Goal: Task Accomplishment & Management: Manage account settings

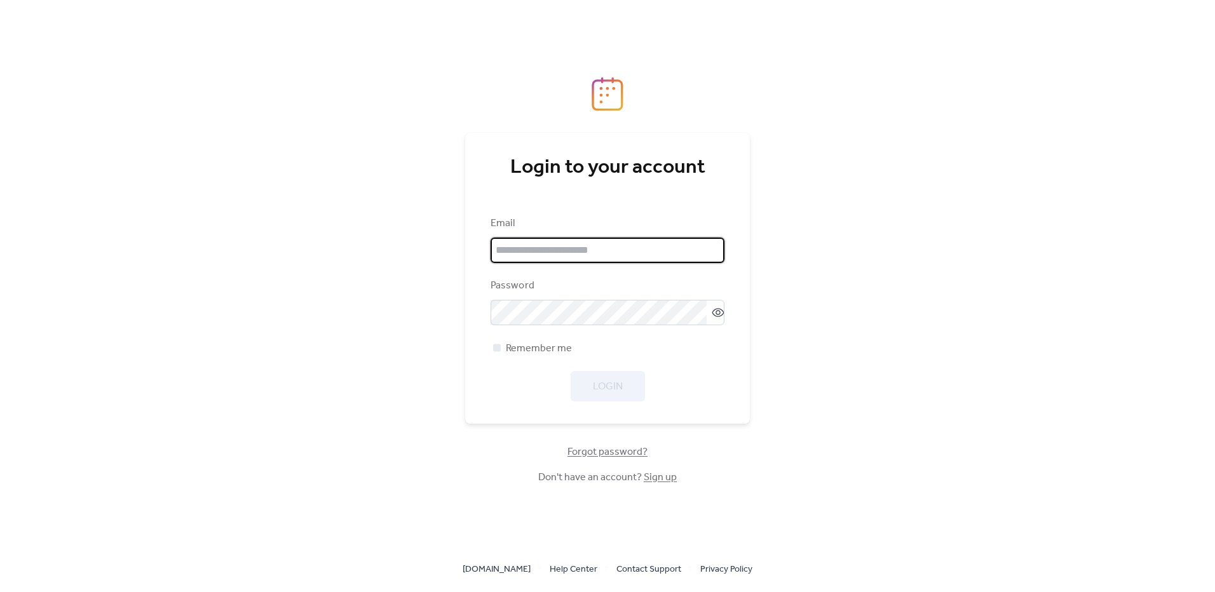
type input "**********"
click at [617, 386] on div "Login" at bounding box center [608, 386] width 234 height 31
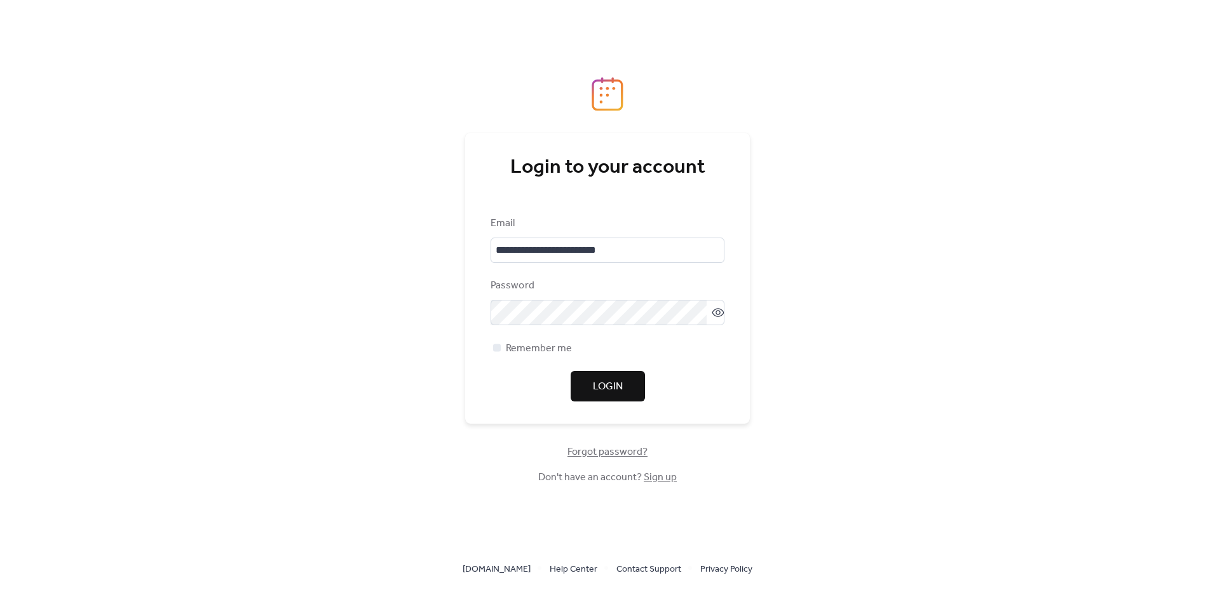
click at [617, 386] on span "Login" at bounding box center [608, 387] width 30 height 15
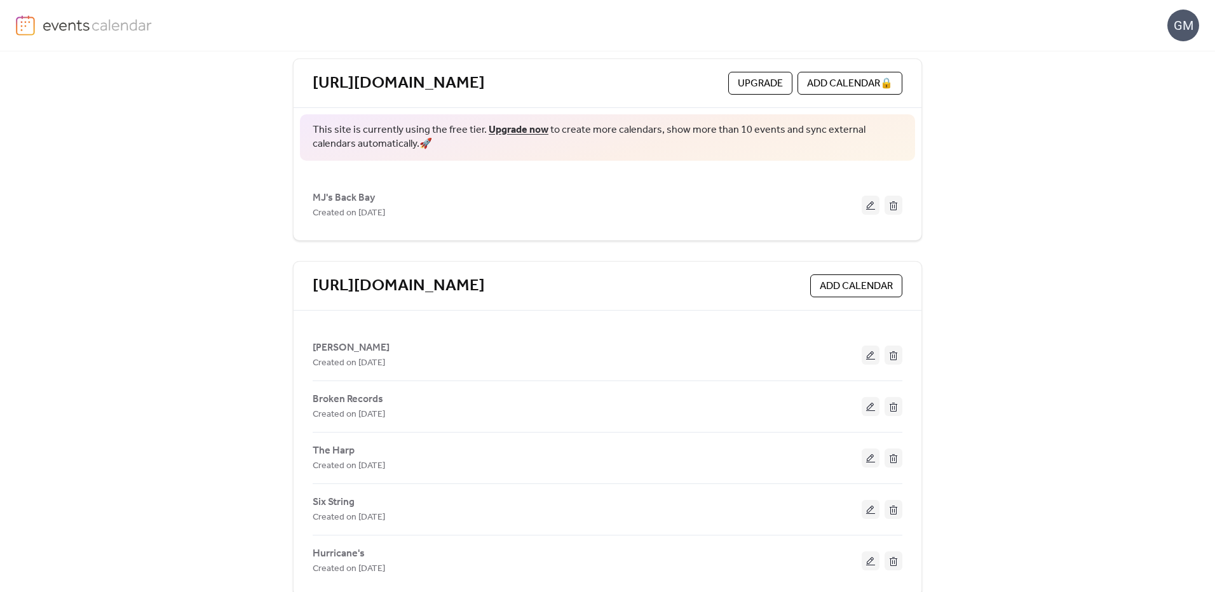
scroll to position [89, 0]
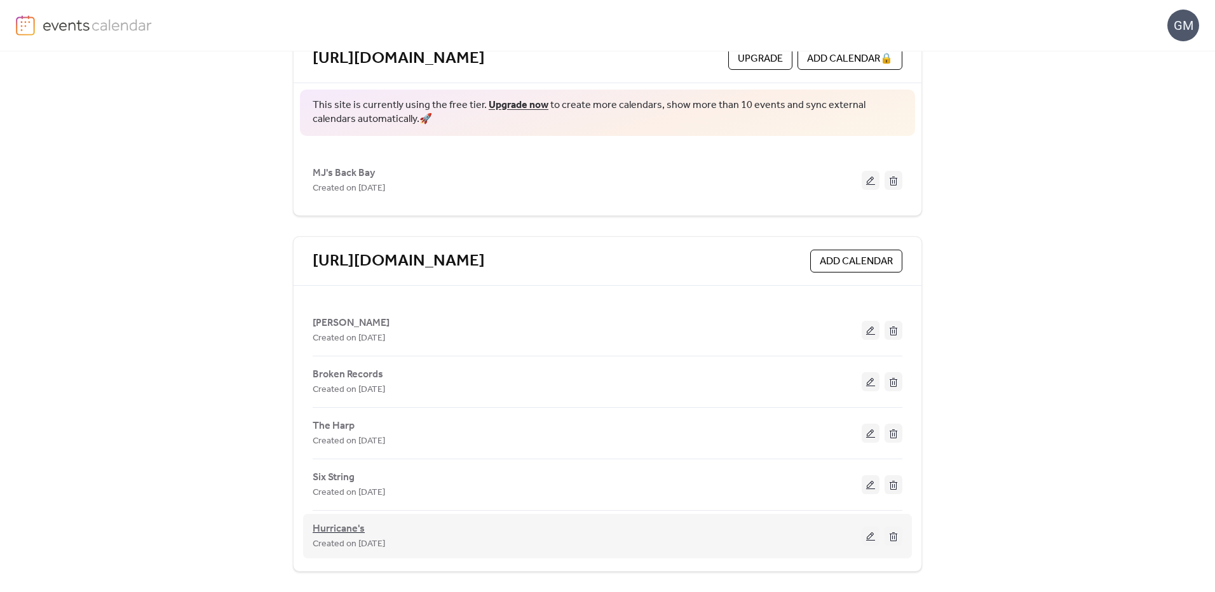
click at [332, 522] on span "Hurricane's" at bounding box center [339, 529] width 52 height 15
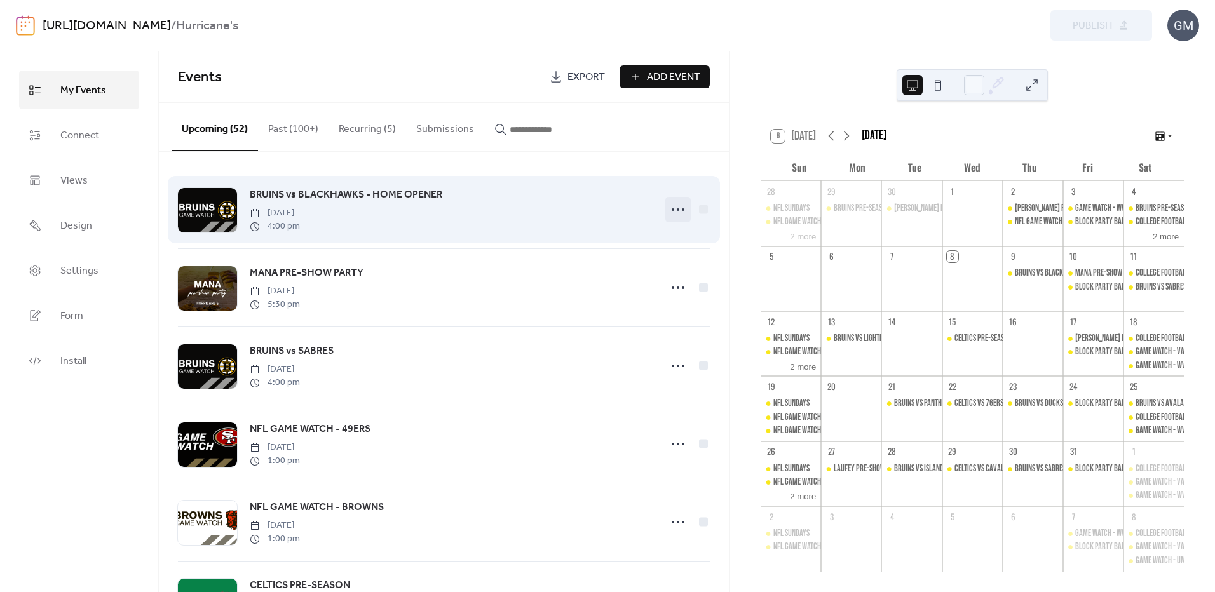
click at [676, 210] on icon at bounding box center [678, 210] width 20 height 20
click at [327, 195] on span "BRUINS vs BLACKHAWKS - HOME OPENER" at bounding box center [346, 195] width 193 height 15
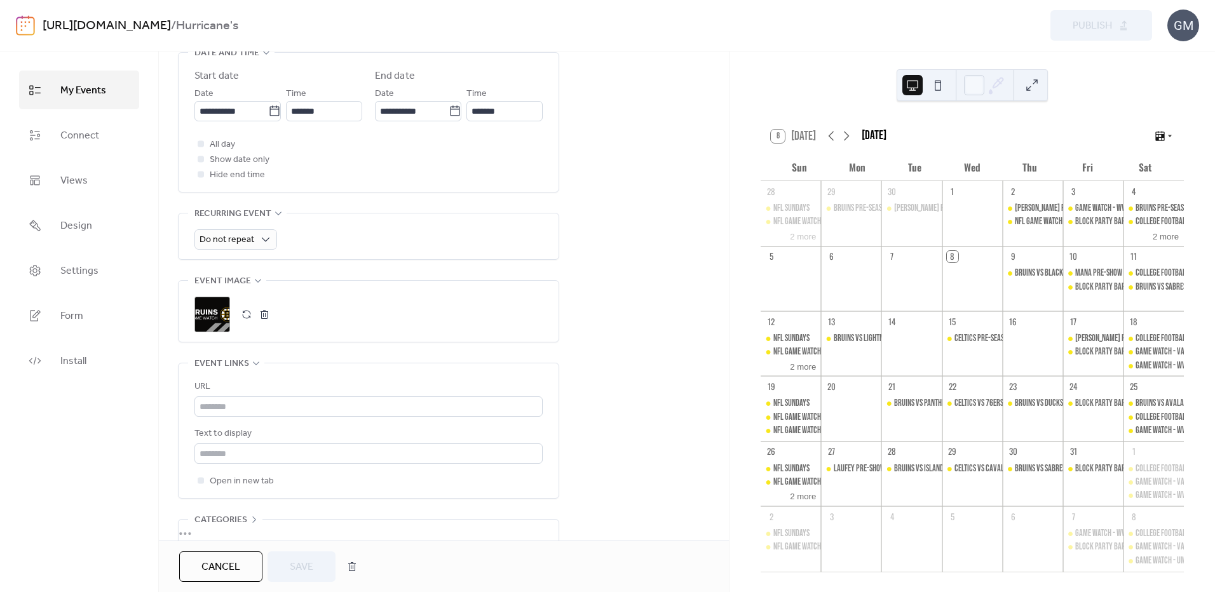
scroll to position [445, 0]
click at [210, 314] on div ";" at bounding box center [213, 310] width 36 height 36
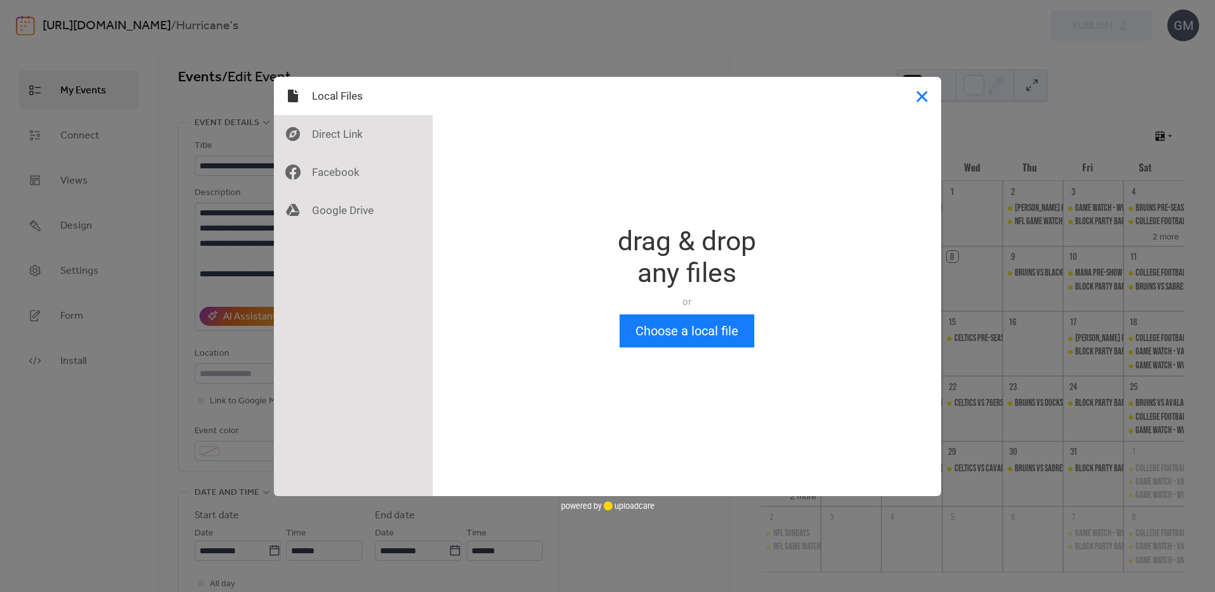
click at [924, 95] on button "Close" at bounding box center [922, 96] width 38 height 38
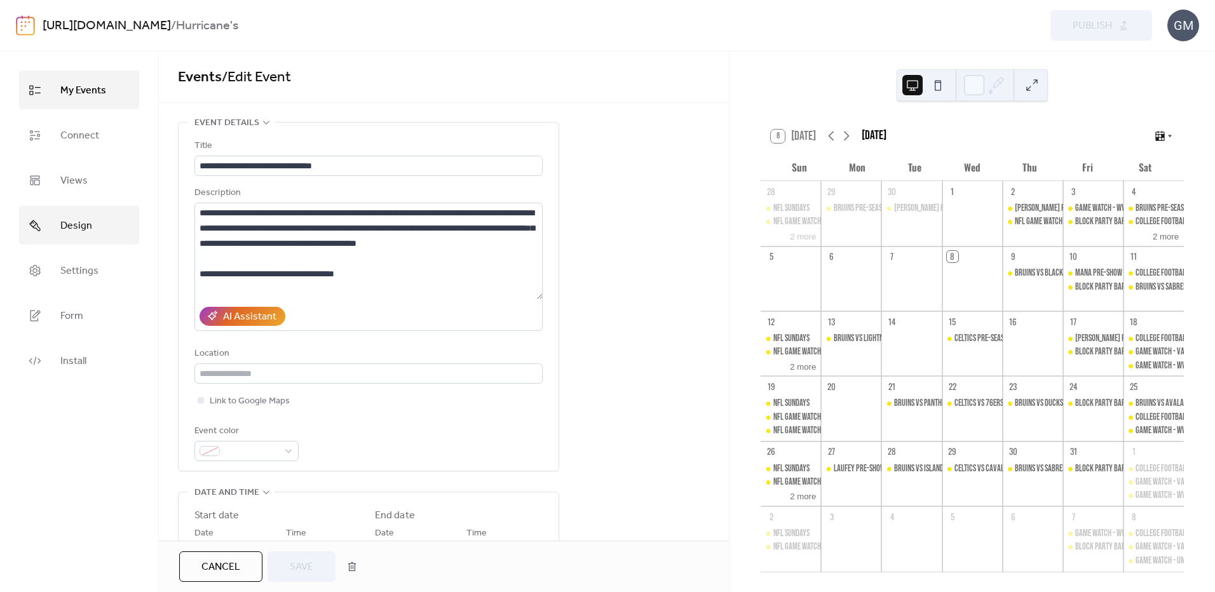
click at [107, 232] on link "Design" at bounding box center [79, 225] width 120 height 39
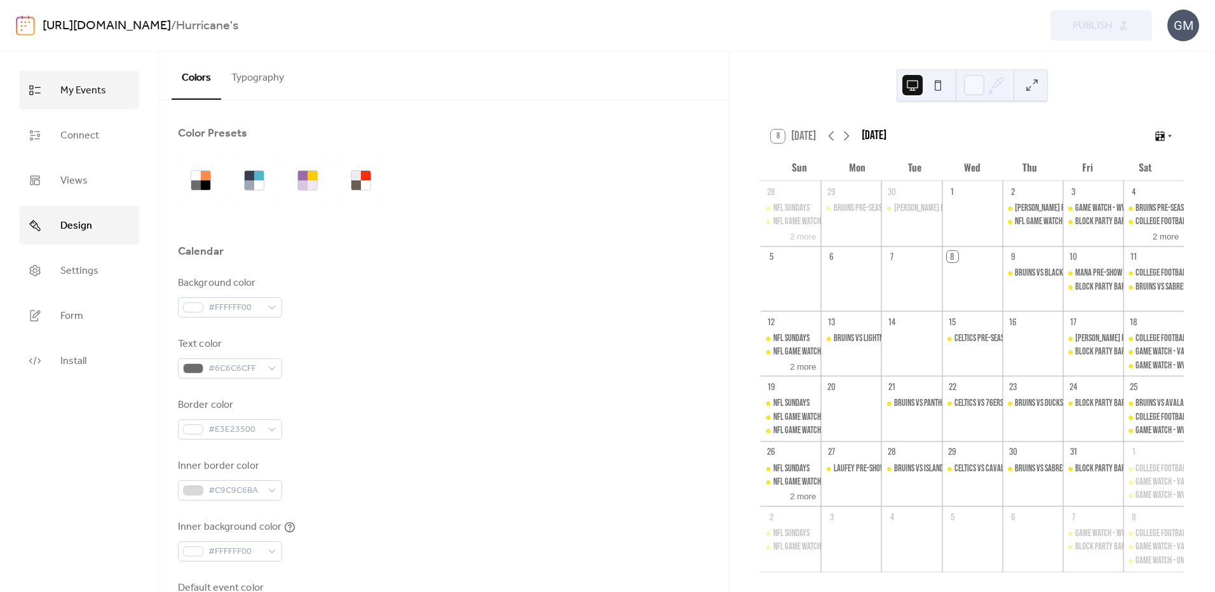
click at [90, 93] on span "My Events" at bounding box center [83, 91] width 46 height 20
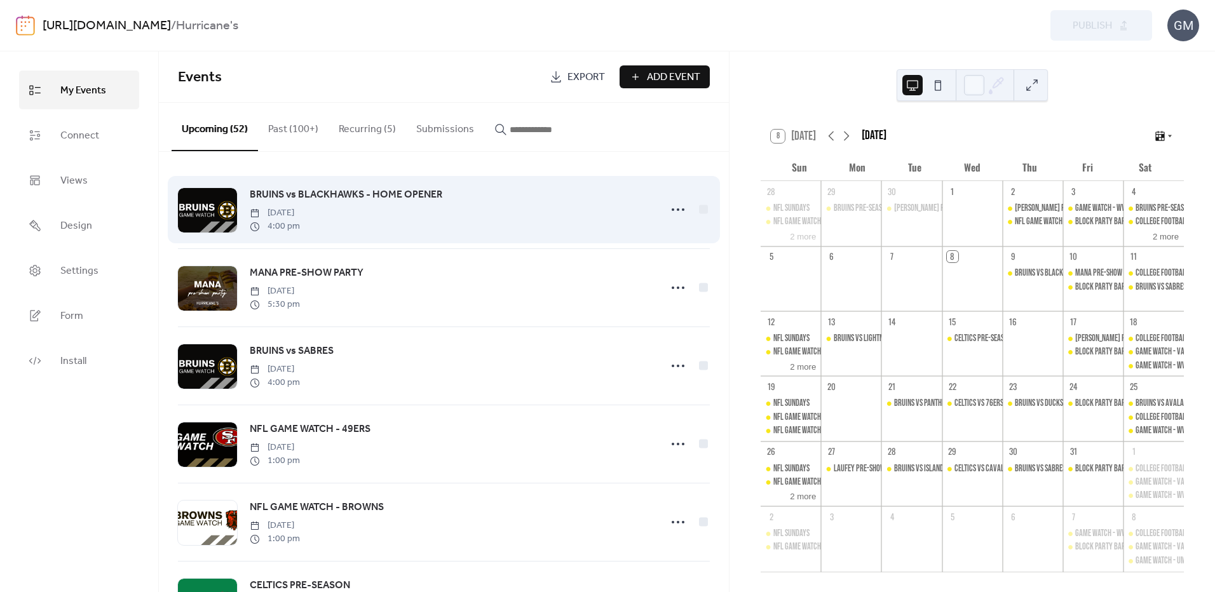
click at [188, 198] on div at bounding box center [207, 210] width 59 height 44
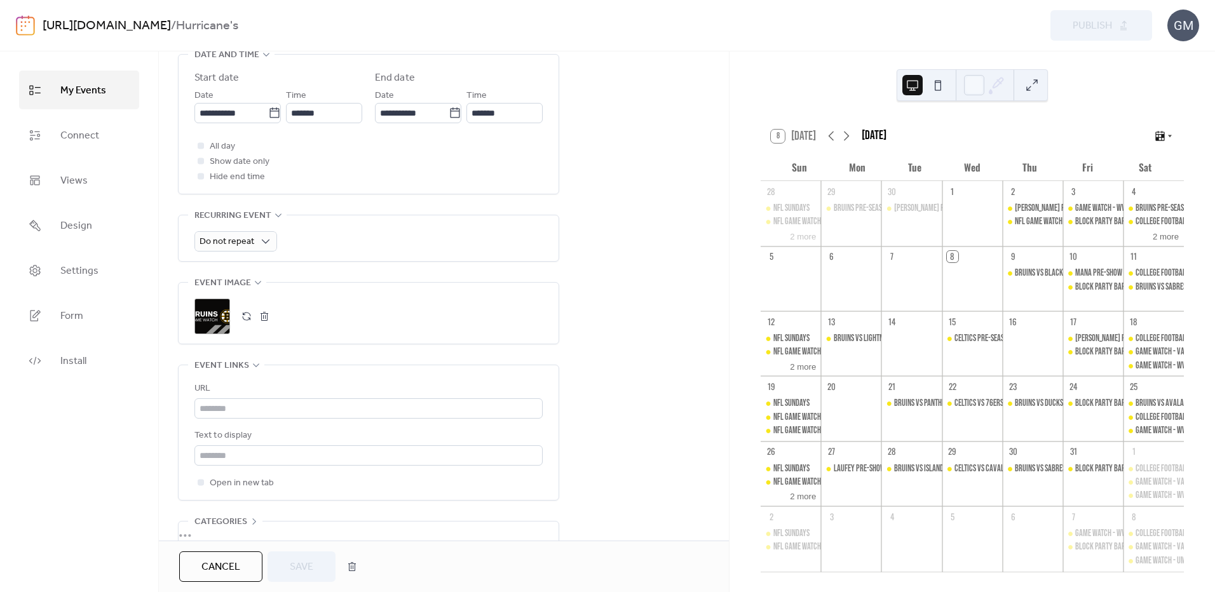
scroll to position [445, 0]
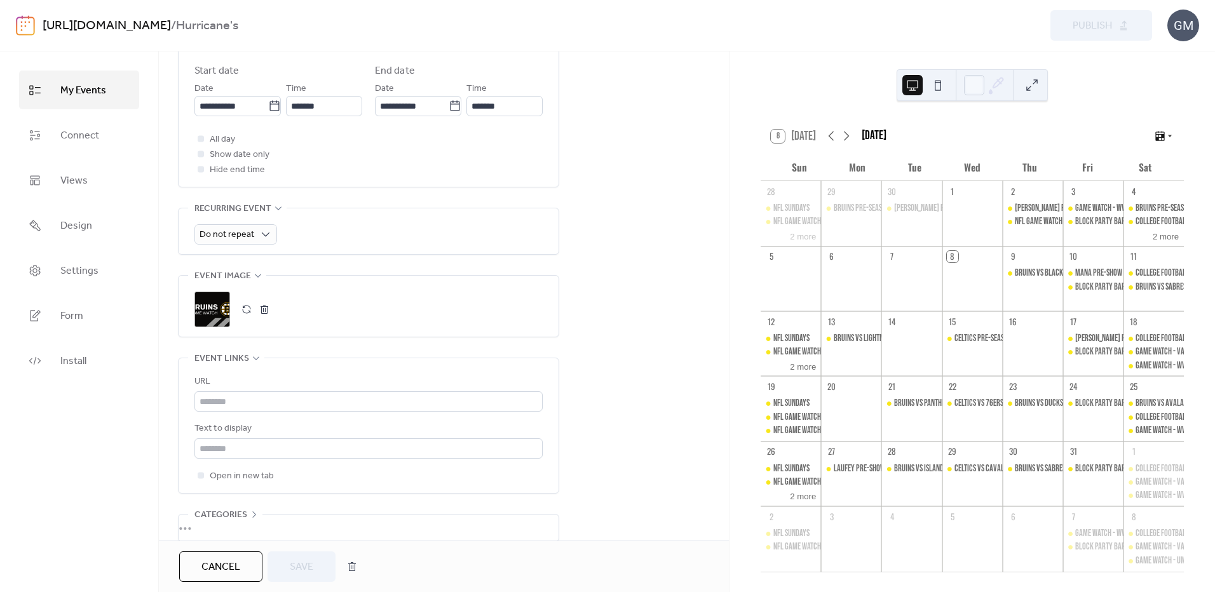
click at [212, 307] on div ";" at bounding box center [213, 310] width 36 height 36
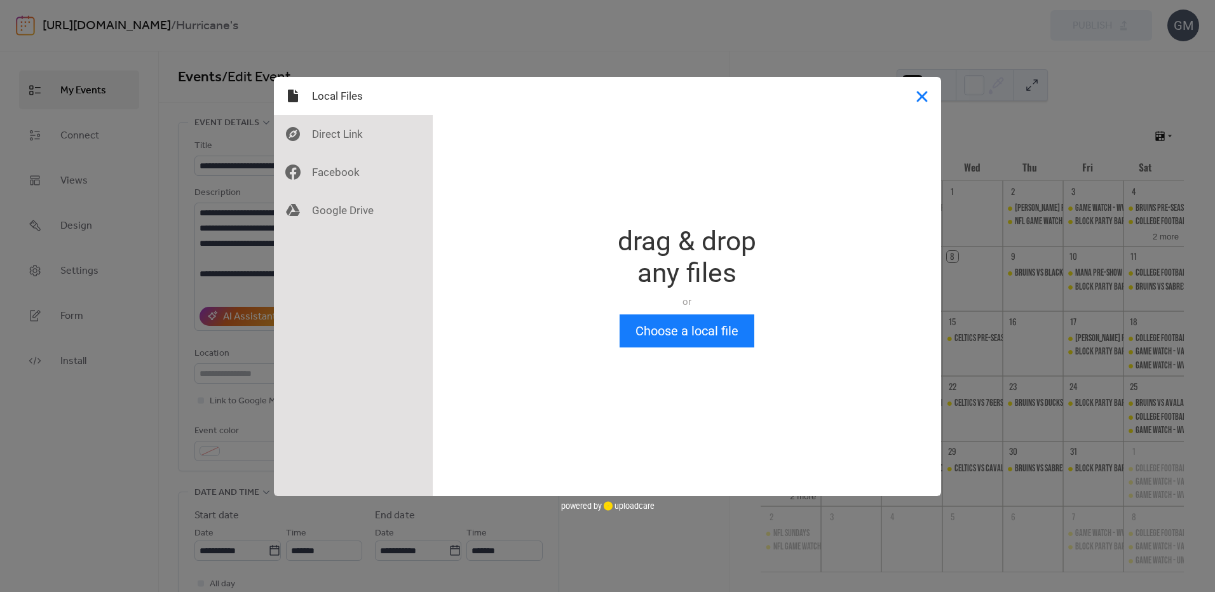
click at [931, 90] on button "Close" at bounding box center [922, 96] width 38 height 38
